Goal: Transaction & Acquisition: Purchase product/service

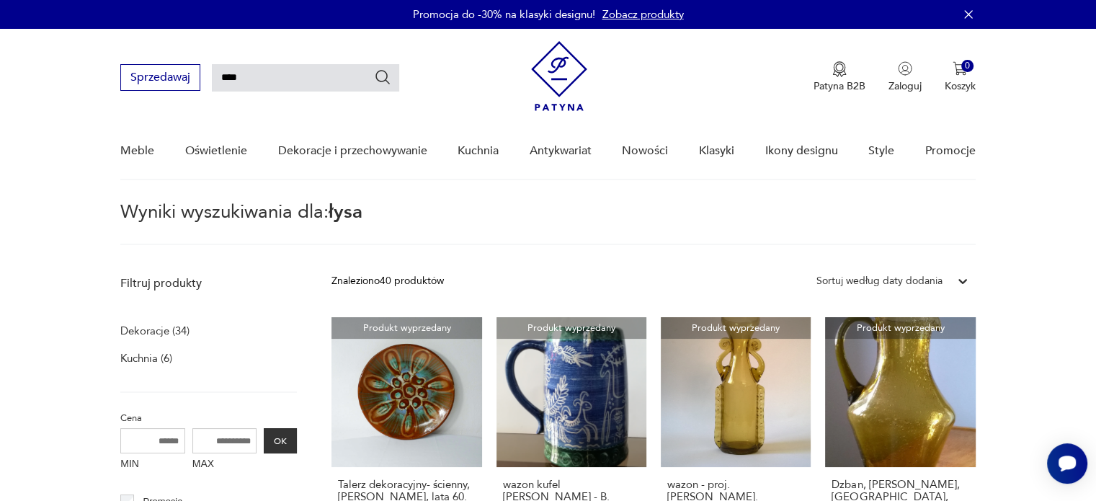
click at [241, 76] on input "****" at bounding box center [305, 77] width 187 height 27
type input "*****"
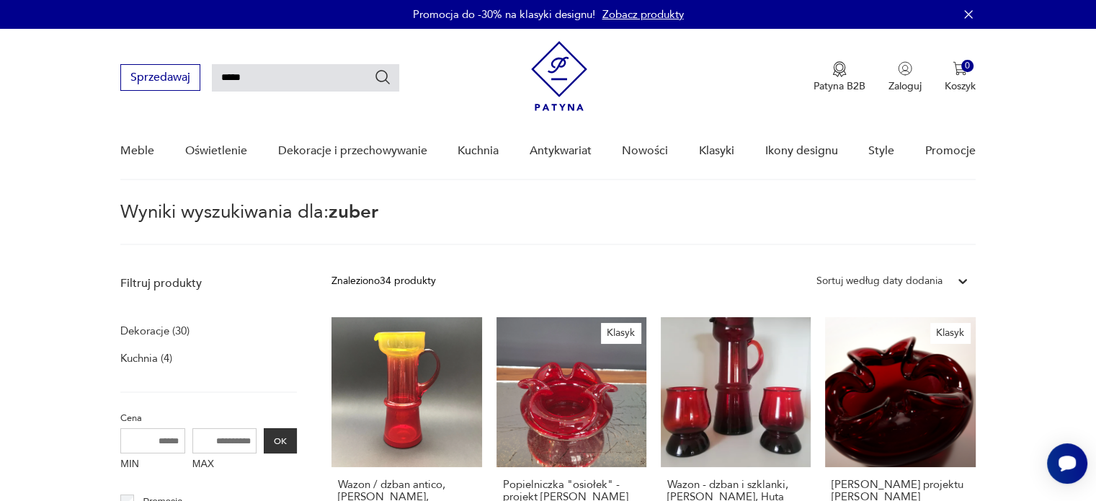
click at [237, 77] on input "*****" at bounding box center [305, 77] width 187 height 27
type input "******"
